Goal: Communication & Community: Ask a question

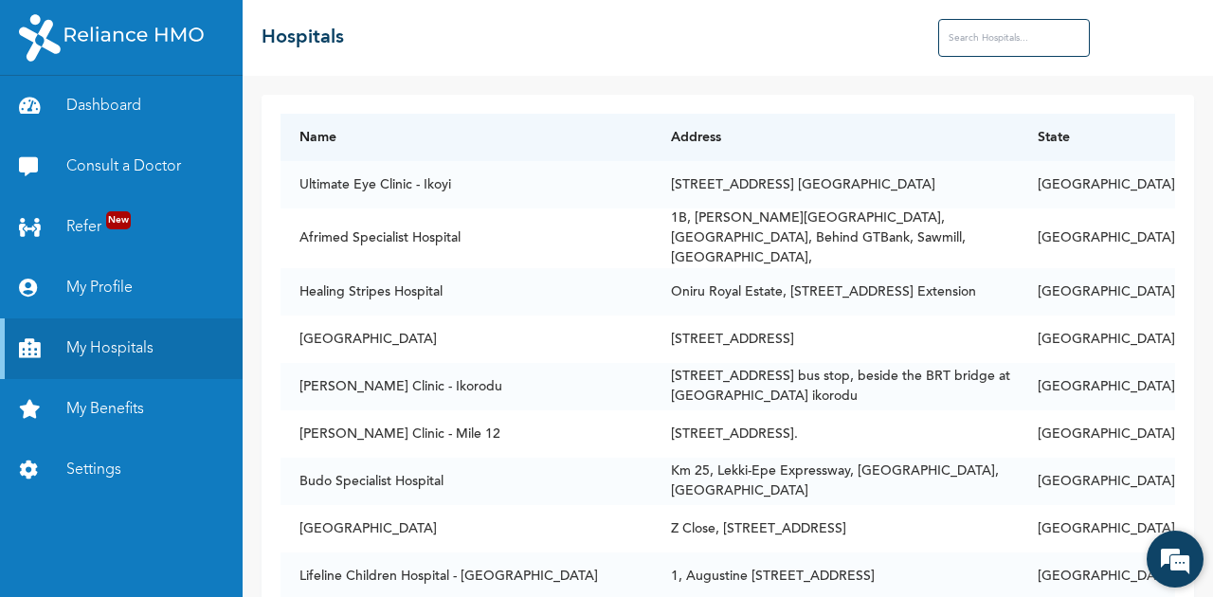
click at [1169, 564] on em at bounding box center [1174, 558] width 51 height 51
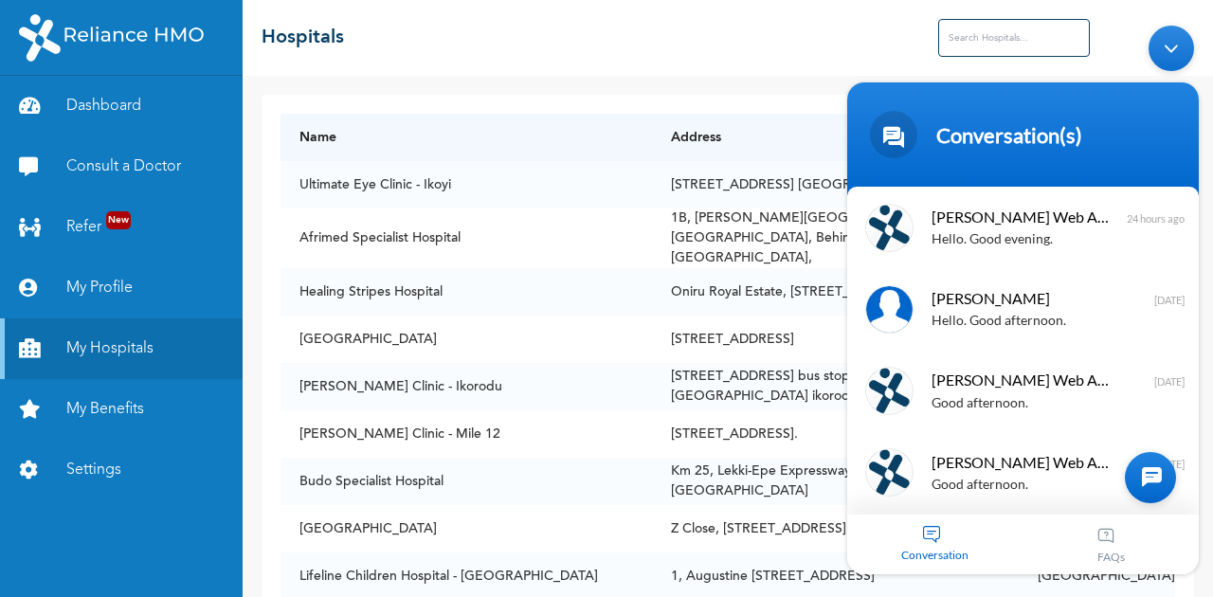
click at [1159, 479] on div at bounding box center [1150, 476] width 51 height 51
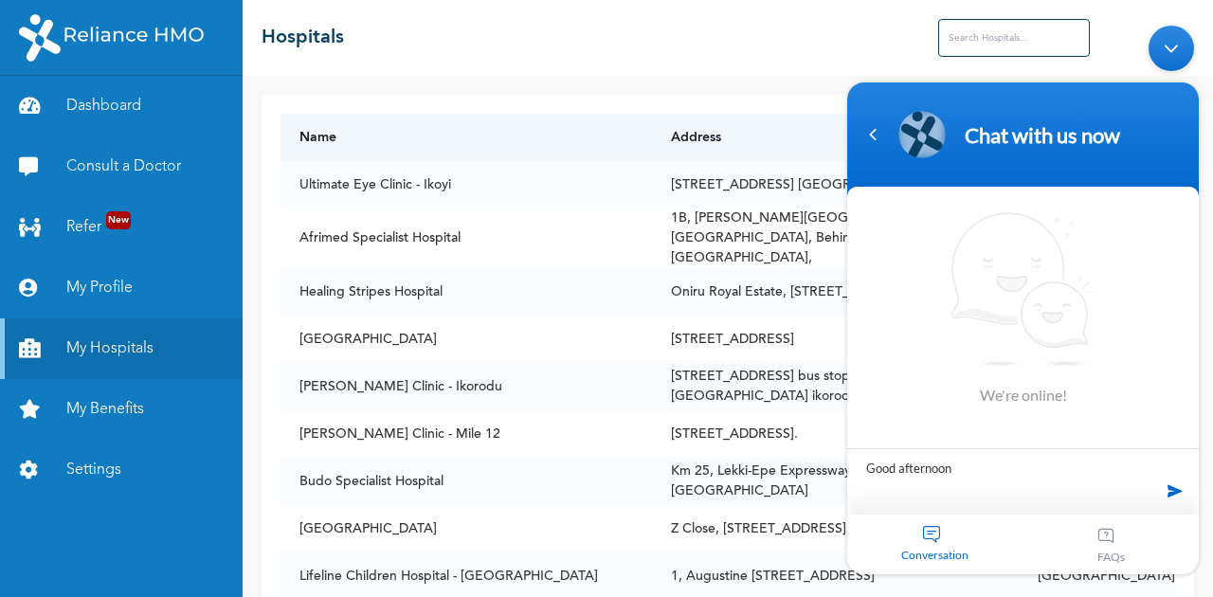
type textarea "Good afternoon."
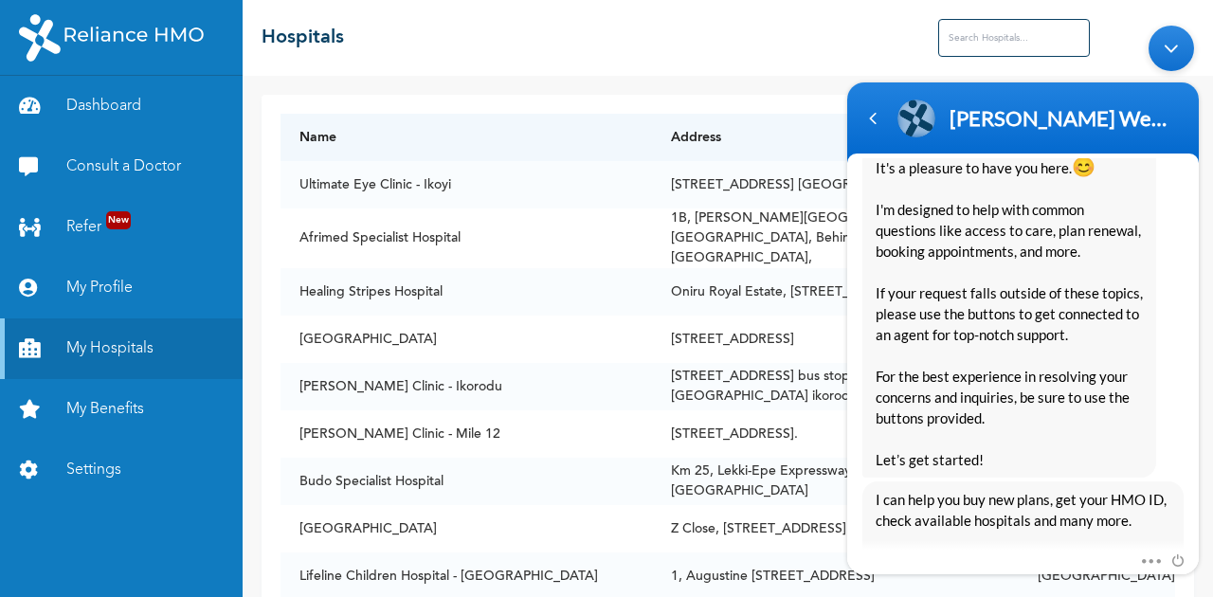
scroll to position [252, 0]
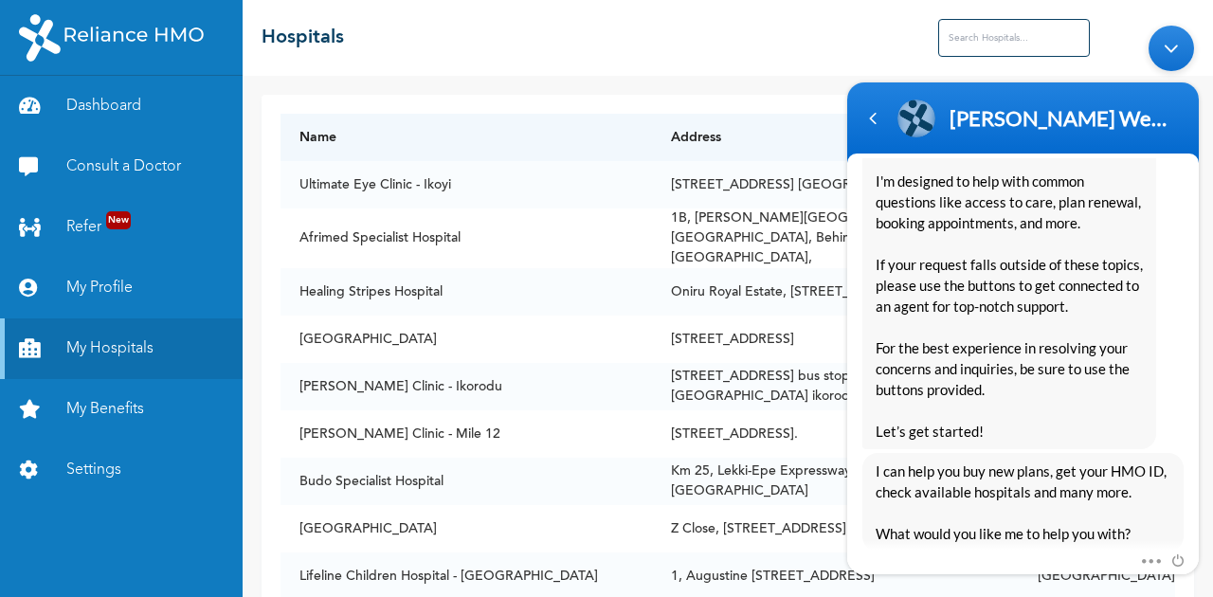
click at [1153, 556] on div at bounding box center [1161, 559] width 45 height 21
click at [1150, 559] on span at bounding box center [1146, 557] width 14 height 17
click at [980, 383] on span "Hello [PERSON_NAME] Welcome to Reliance HMO! My name is [PERSON_NAME], your dig…" at bounding box center [1008, 242] width 267 height 398
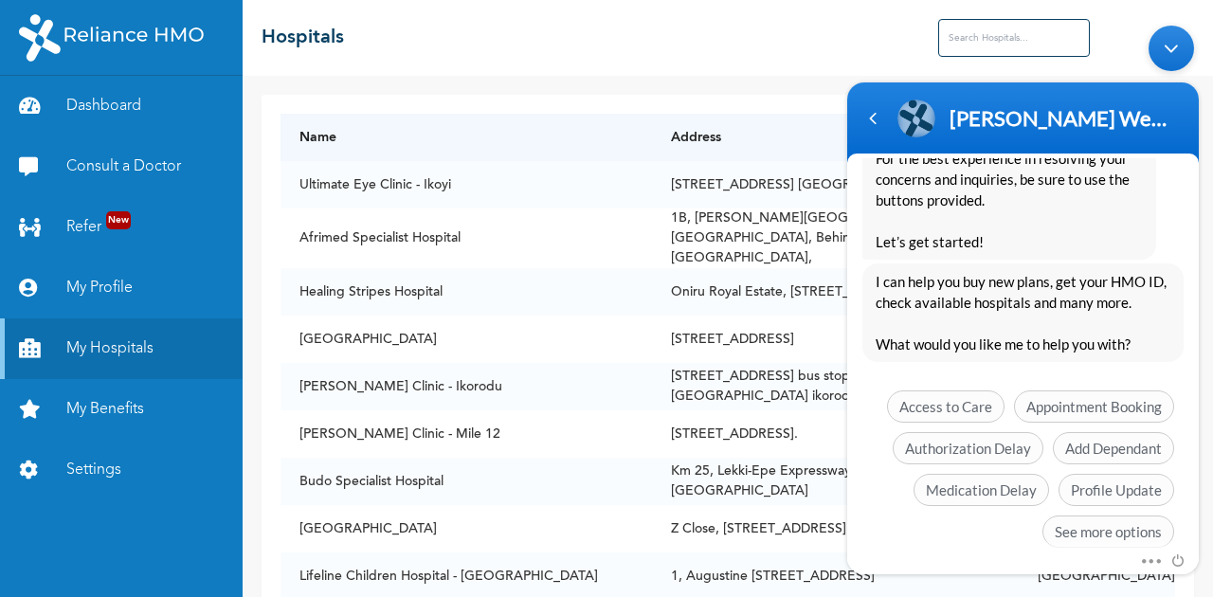
scroll to position [471, 0]
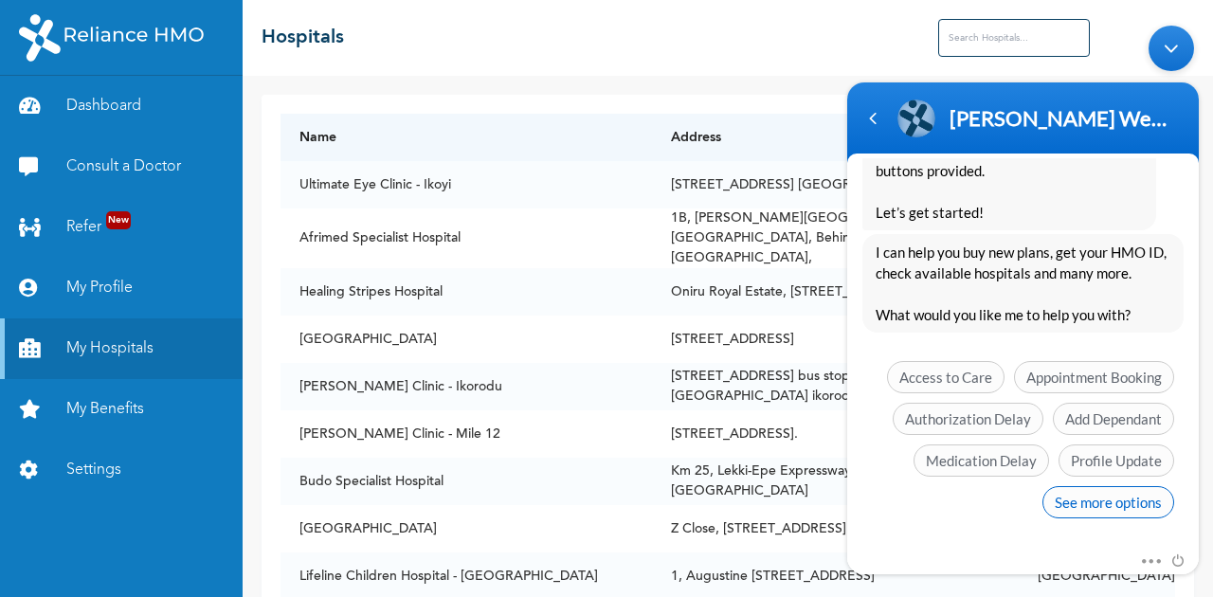
click at [1083, 499] on span "See more options" at bounding box center [1108, 501] width 132 height 32
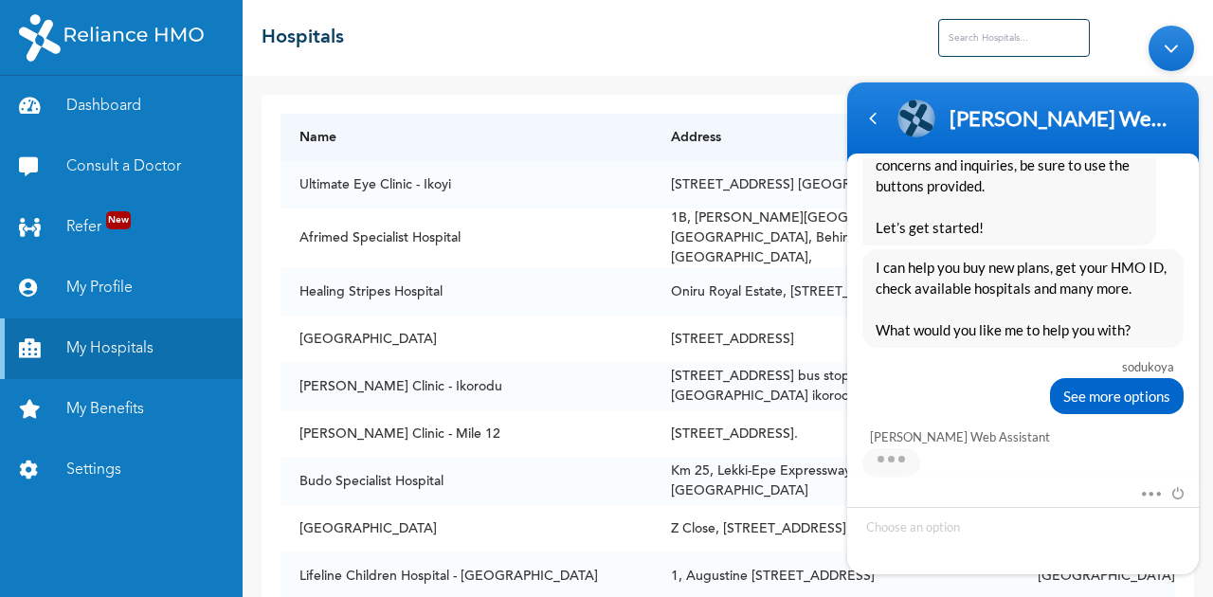
scroll to position [610, 0]
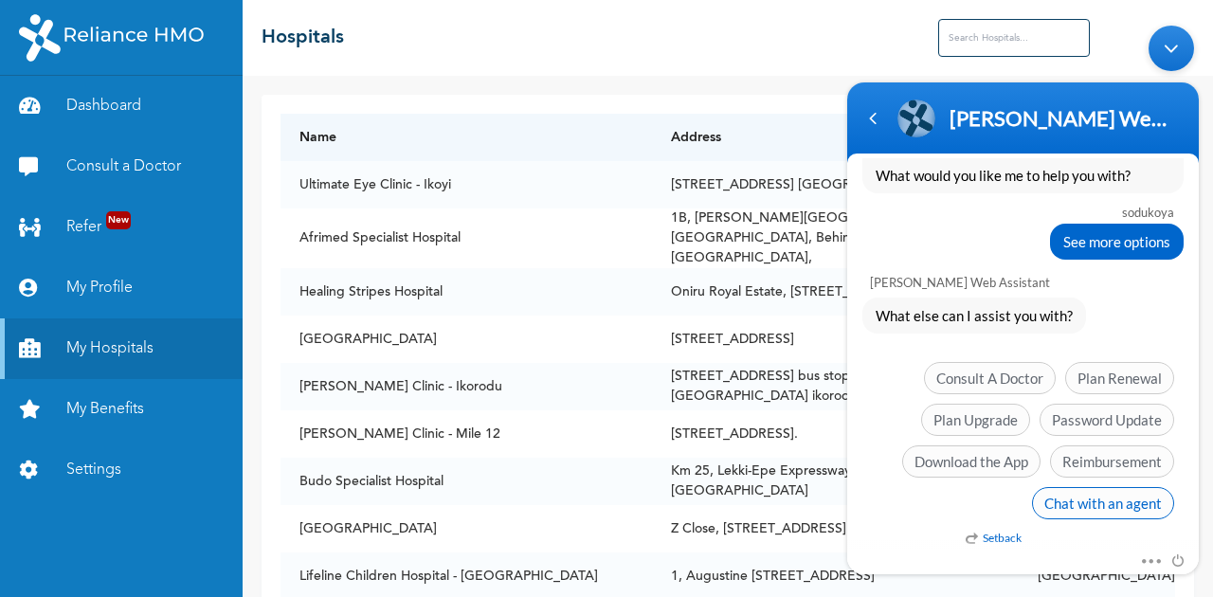
click at [1114, 497] on span "Chat with an agent" at bounding box center [1103, 502] width 142 height 32
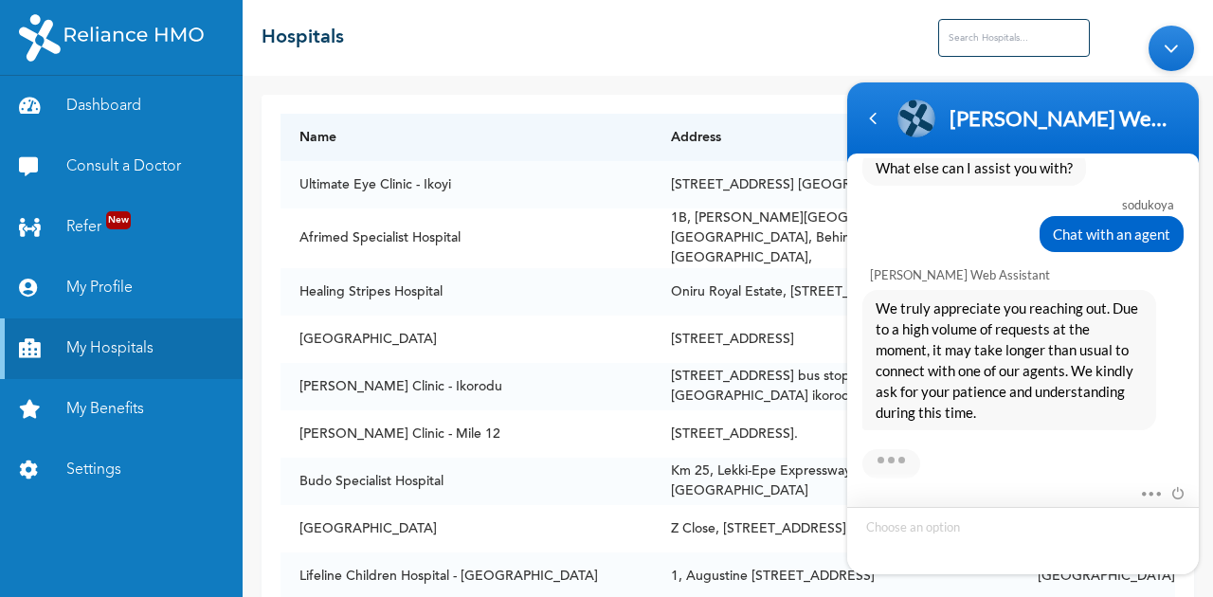
scroll to position [898, 0]
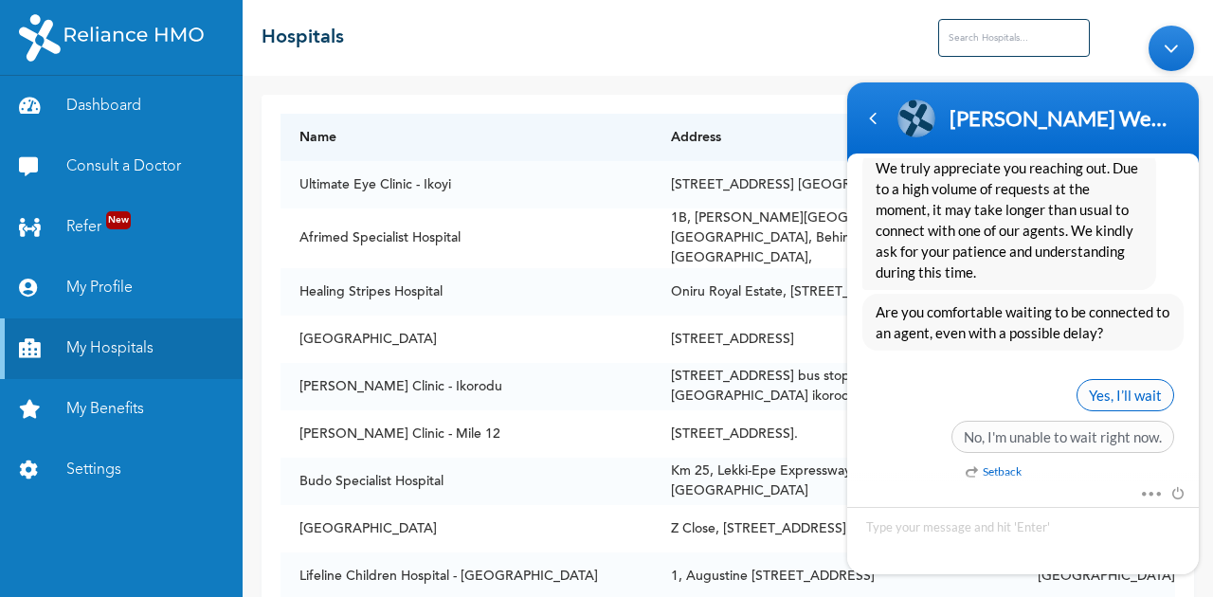
click at [1118, 383] on span "Yes, I’ll wait" at bounding box center [1125, 394] width 98 height 32
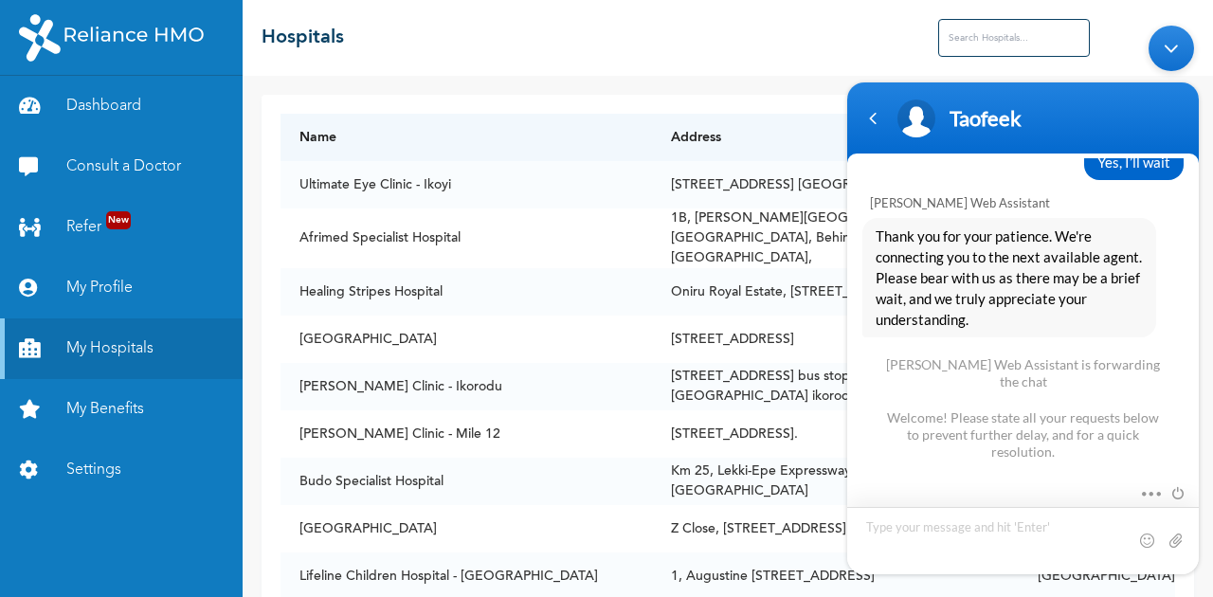
scroll to position [1284, 0]
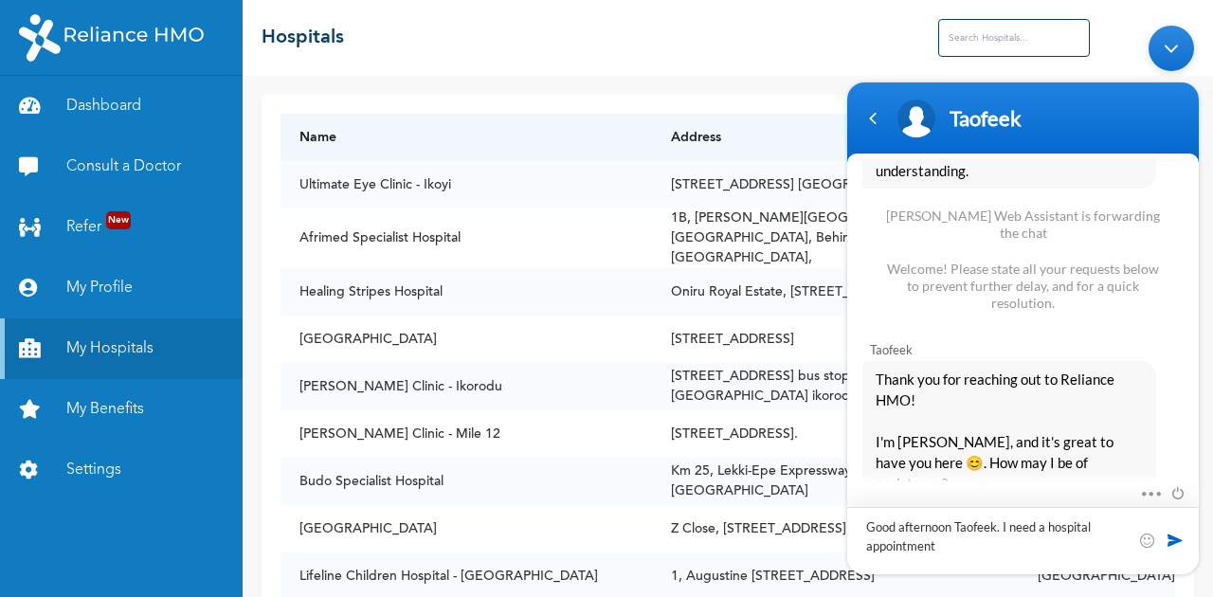
type textarea "Good afternoon Taofeek. I need a hospital appointment."
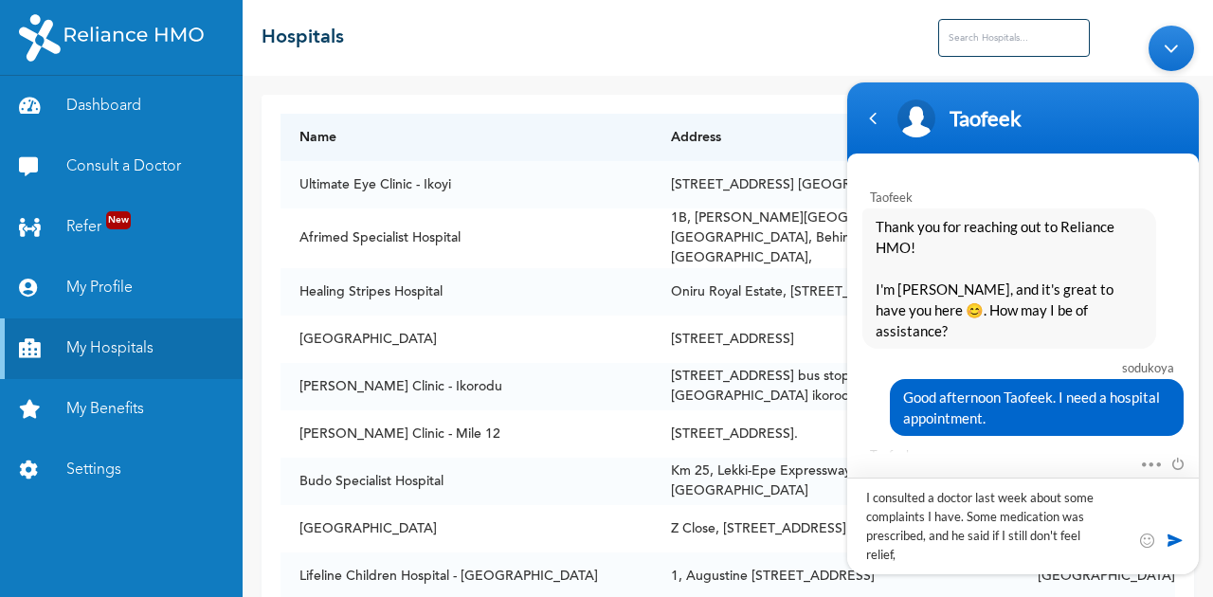
scroll to position [0, 0]
type textarea "I consulted a doctor last week about some complaints I have. Some medication wa…"
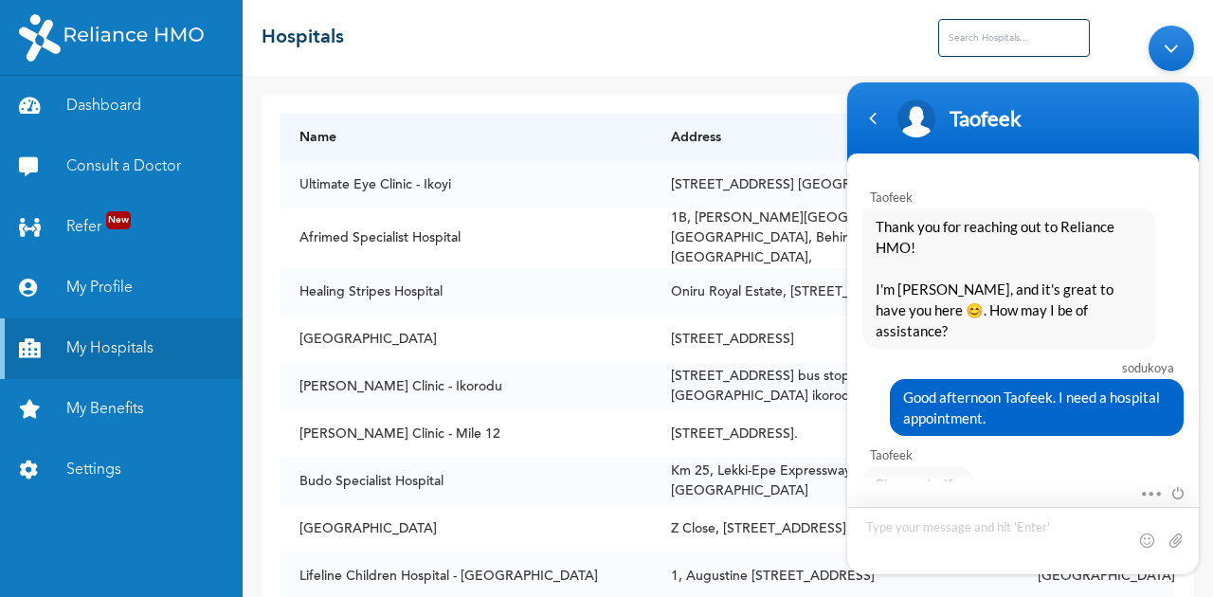
scroll to position [1564, 0]
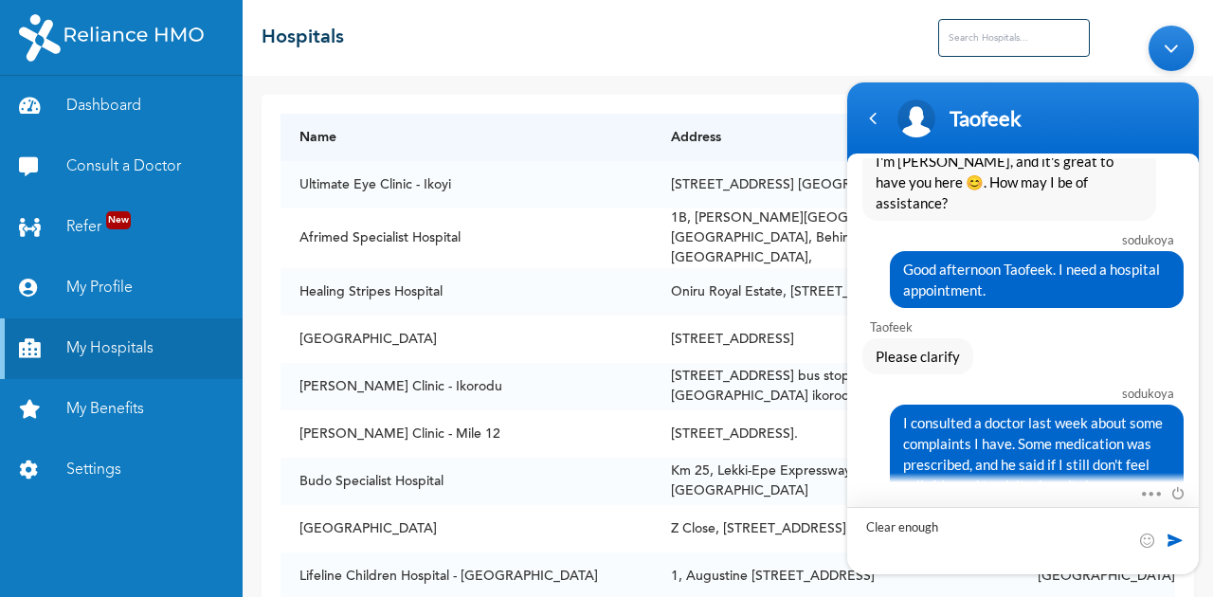
type textarea "Clear enough?"
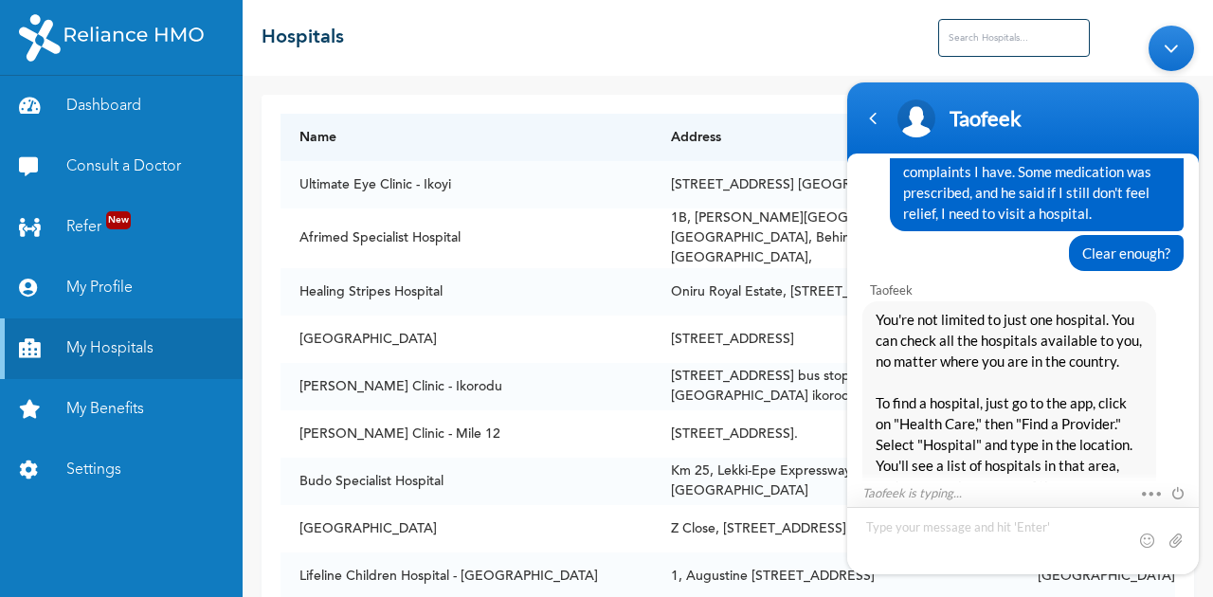
scroll to position [1876, 0]
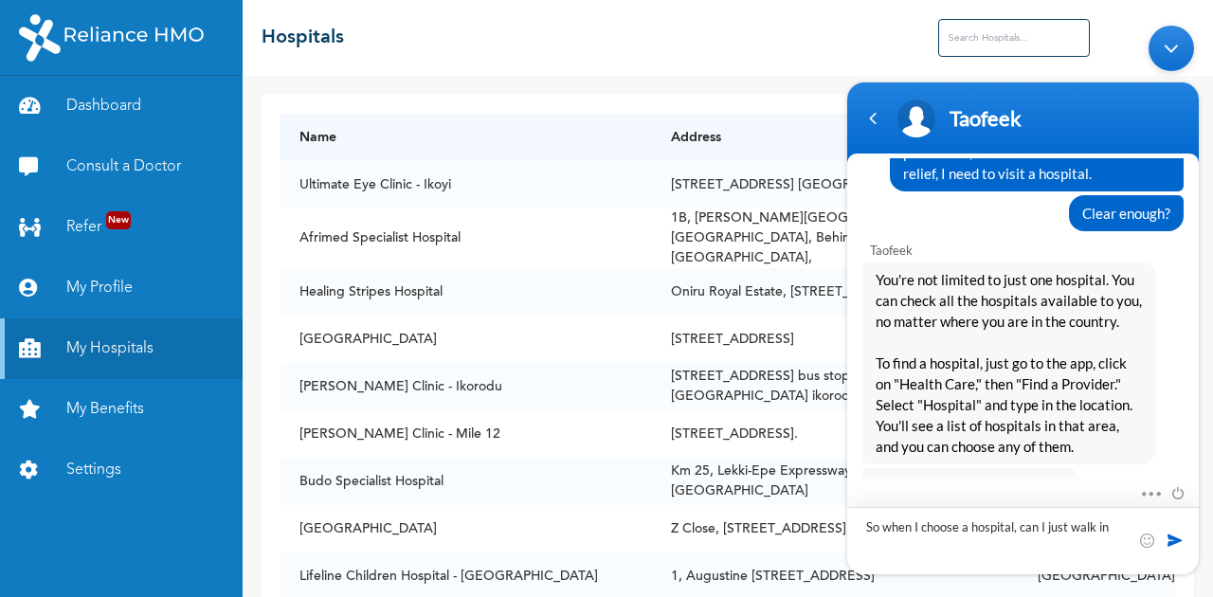
type textarea "So when I choose a hospital, can I just walk in?"
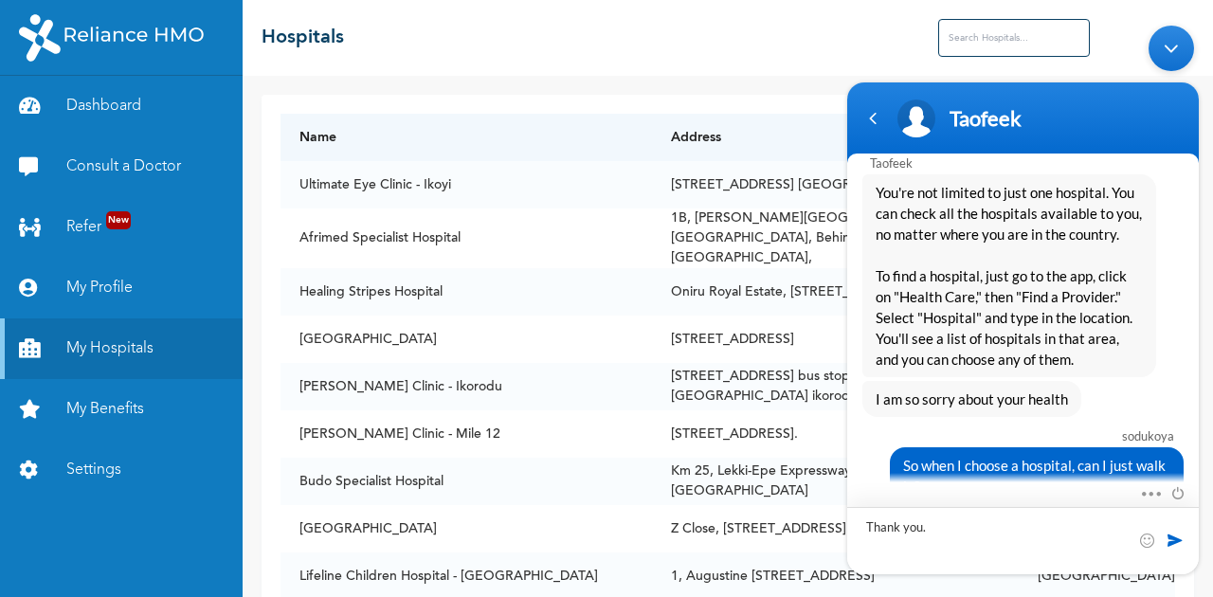
type textarea "Thank you."
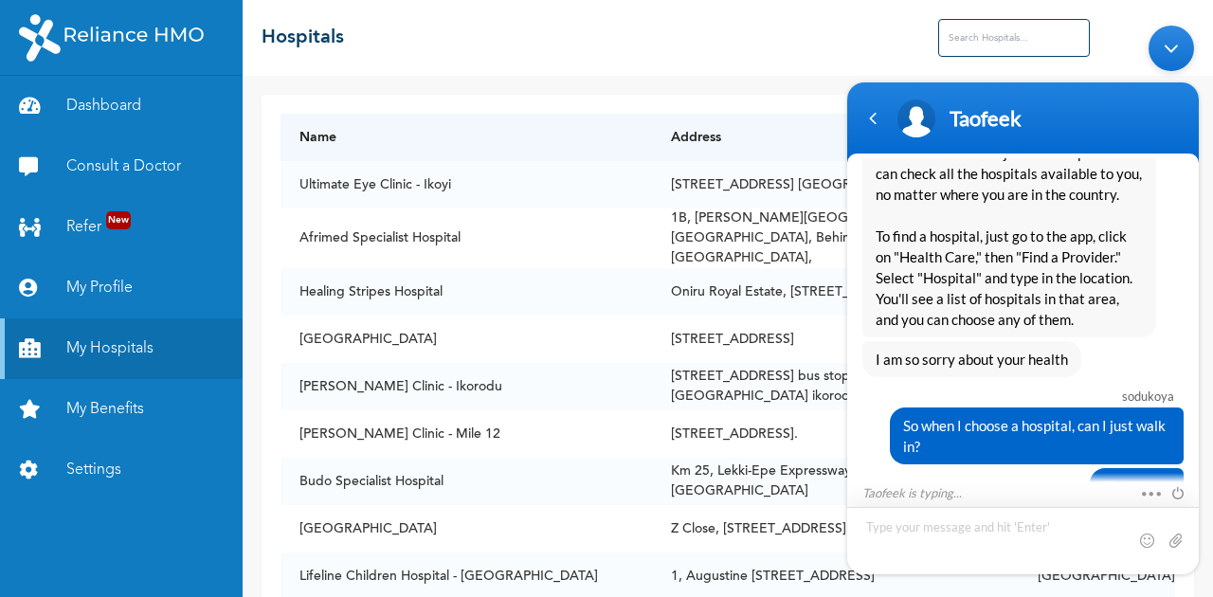
scroll to position [2068, 0]
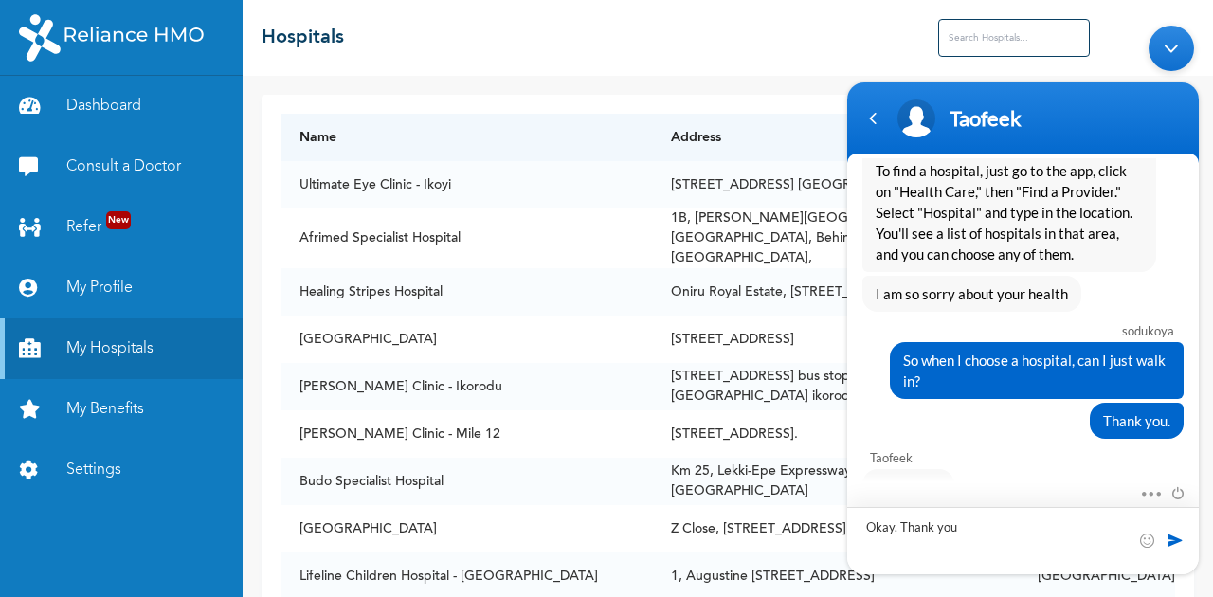
type textarea "Okay. Thank you,"
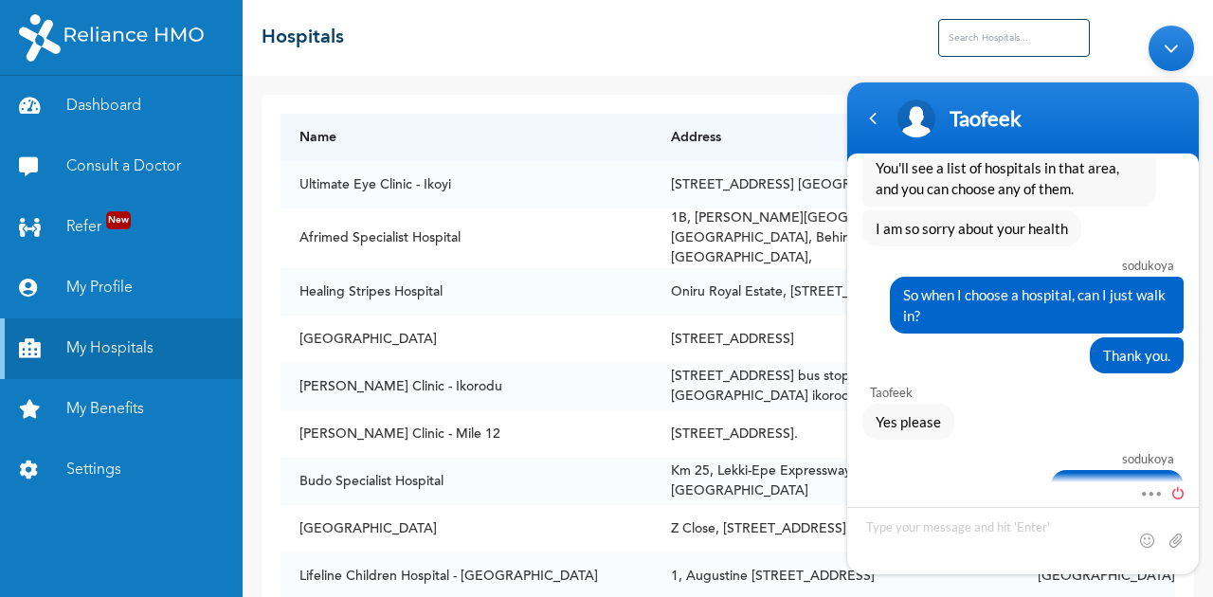
click at [1177, 484] on span at bounding box center [1173, 489] width 21 height 17
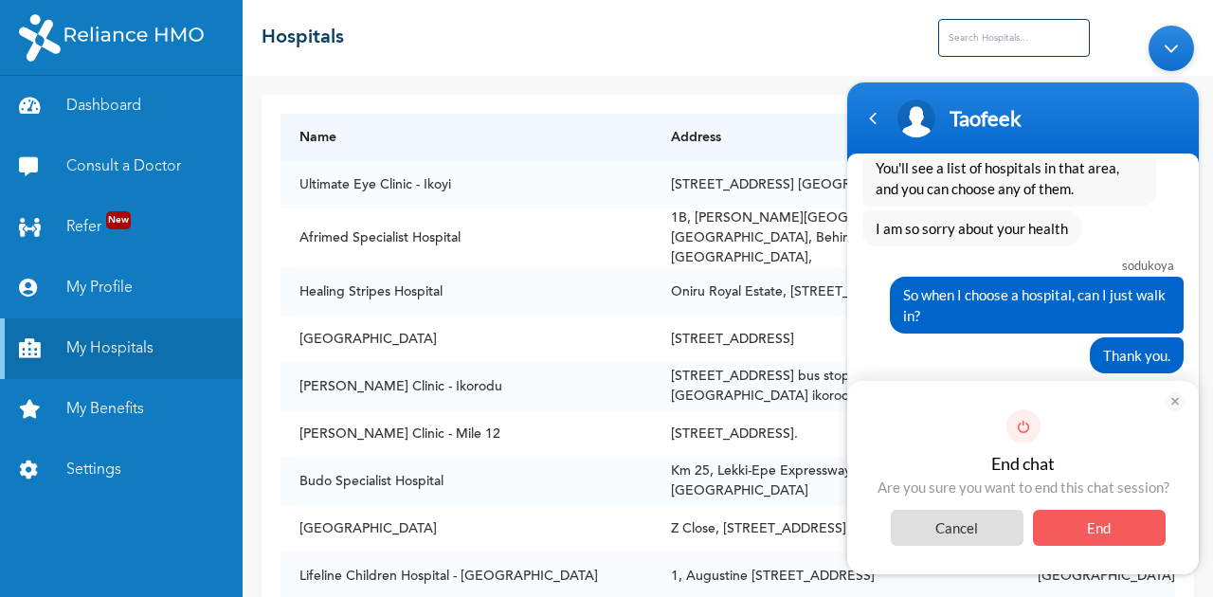
click at [1093, 517] on span "End" at bounding box center [1099, 527] width 133 height 36
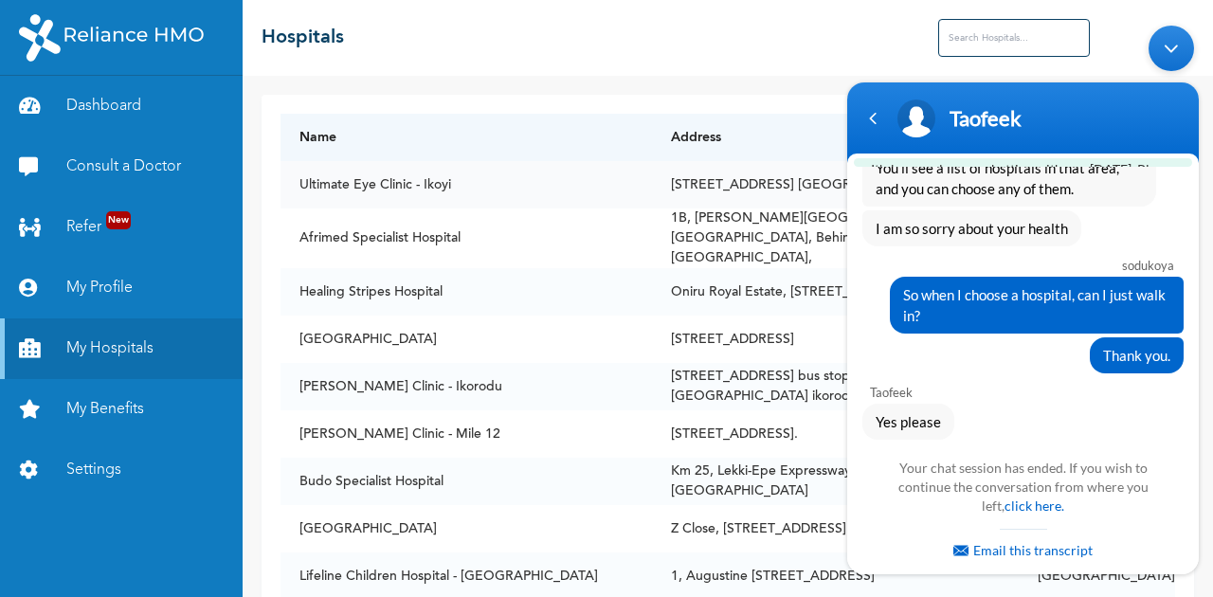
scroll to position [2358, 0]
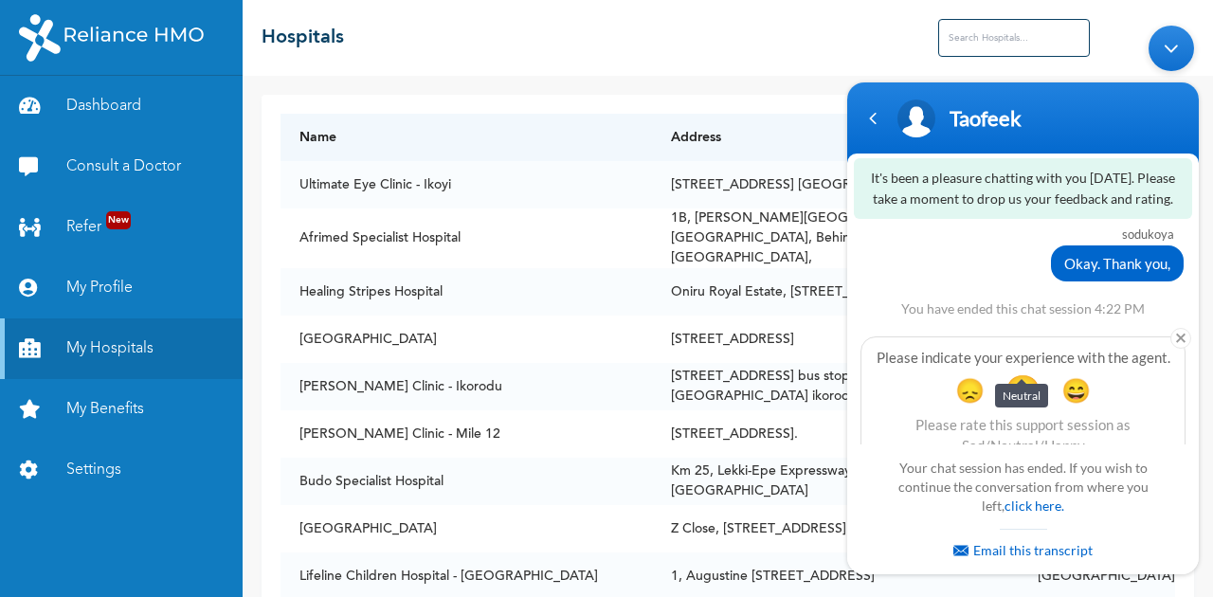
click at [1018, 370] on span "😐" at bounding box center [1022, 388] width 37 height 37
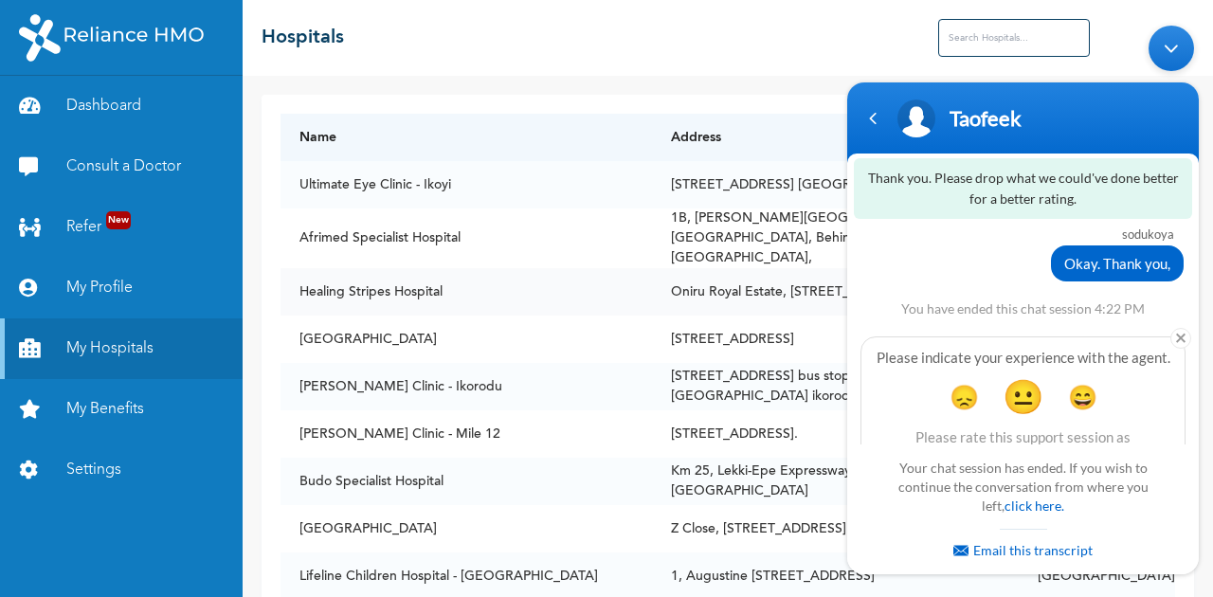
scroll to position [2510, 0]
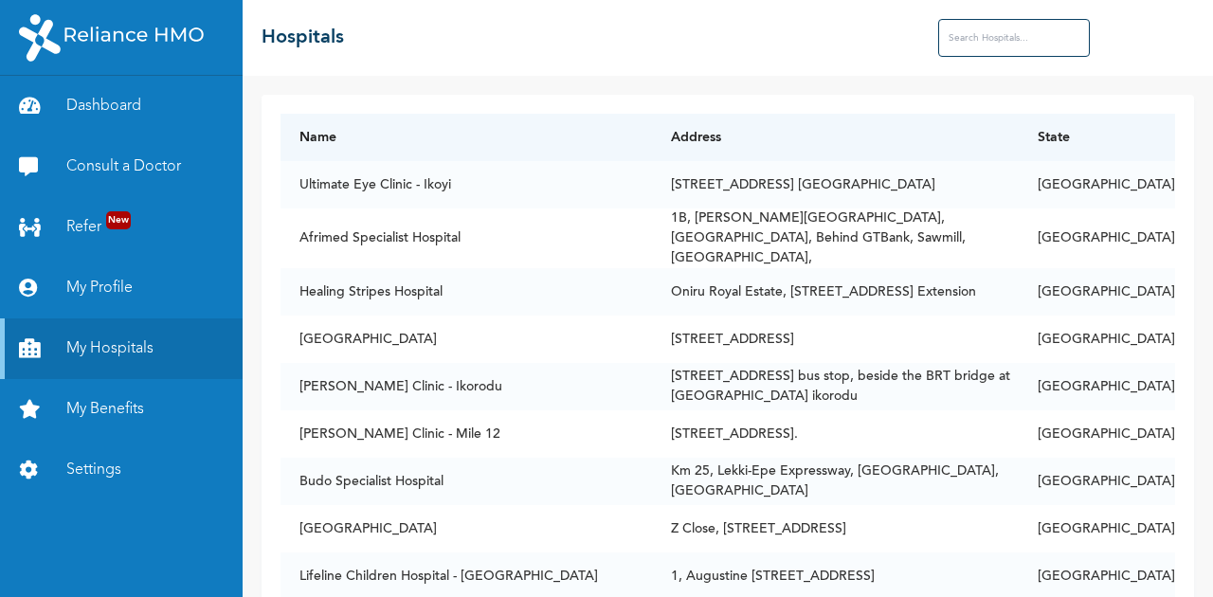
click at [980, 36] on input "text" at bounding box center [1014, 38] width 152 height 38
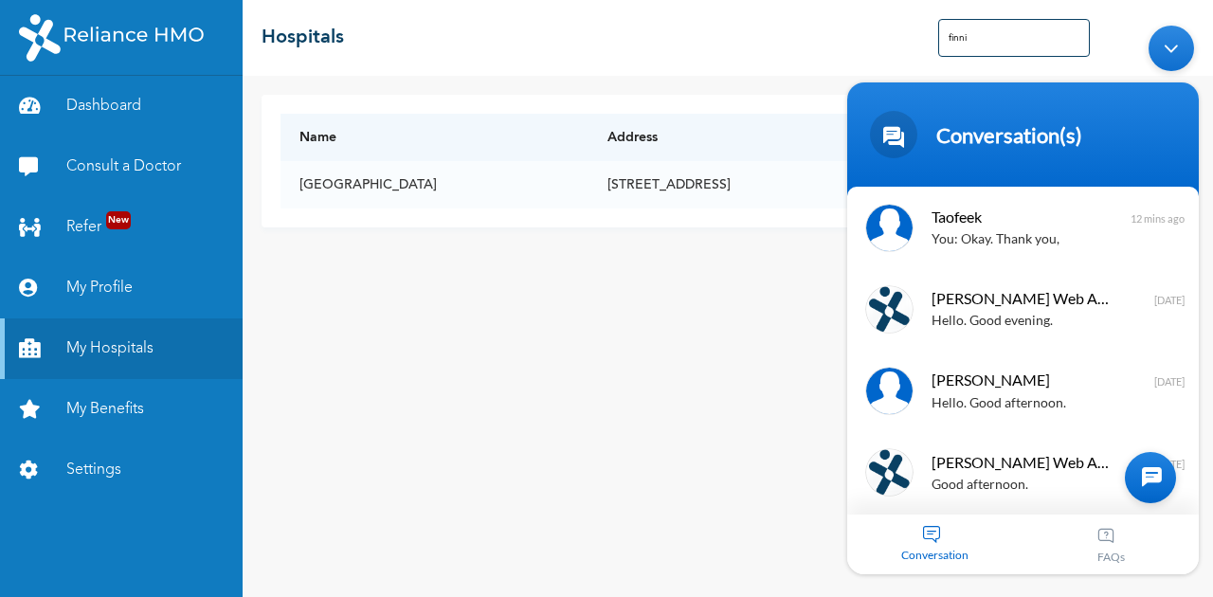
type input "finni"
click at [1172, 63] on div "Minimize live chat window" at bounding box center [1170, 47] width 45 height 45
